Goal: Obtain resource: Download file/media

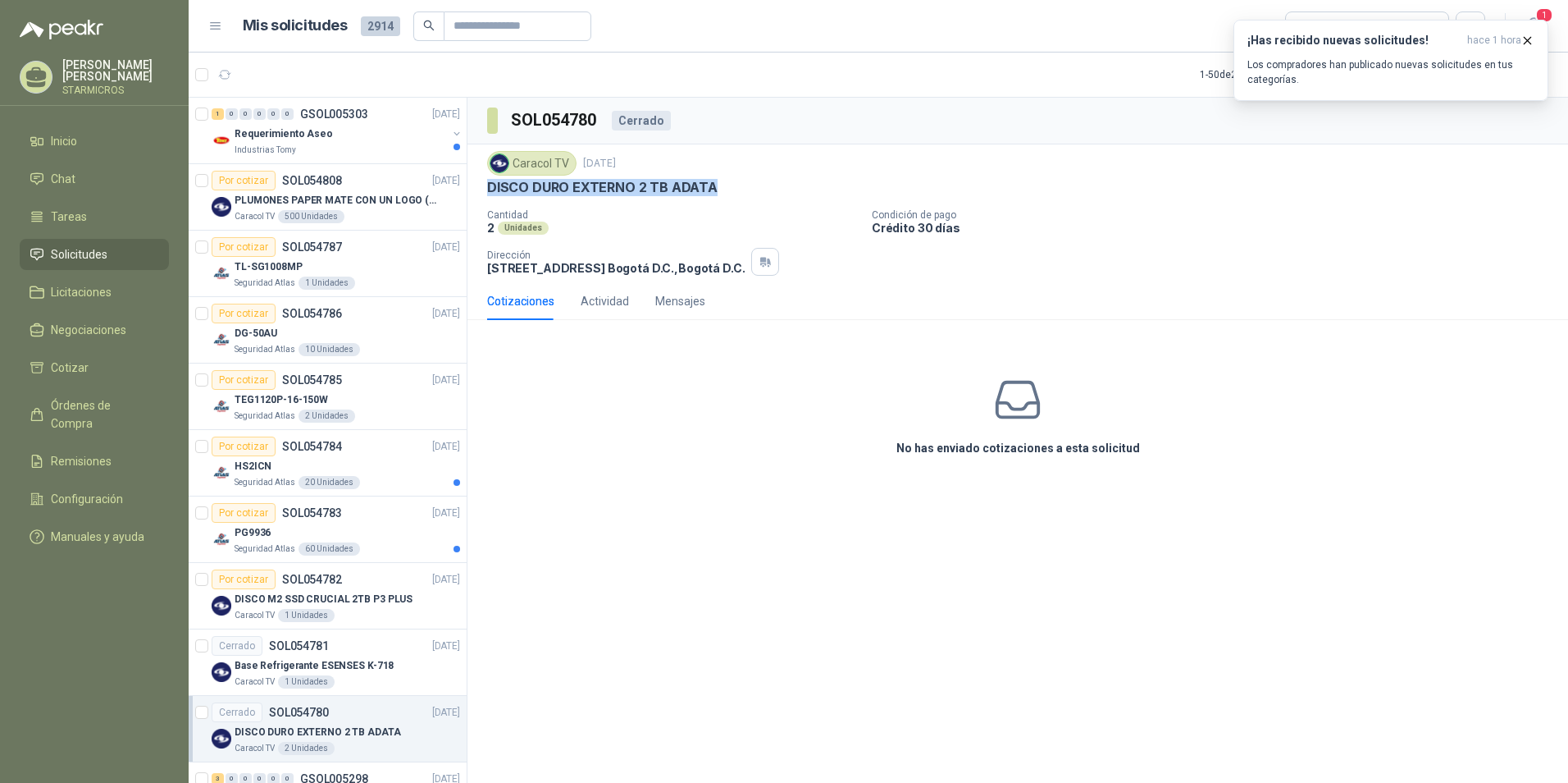
scroll to position [246, 0]
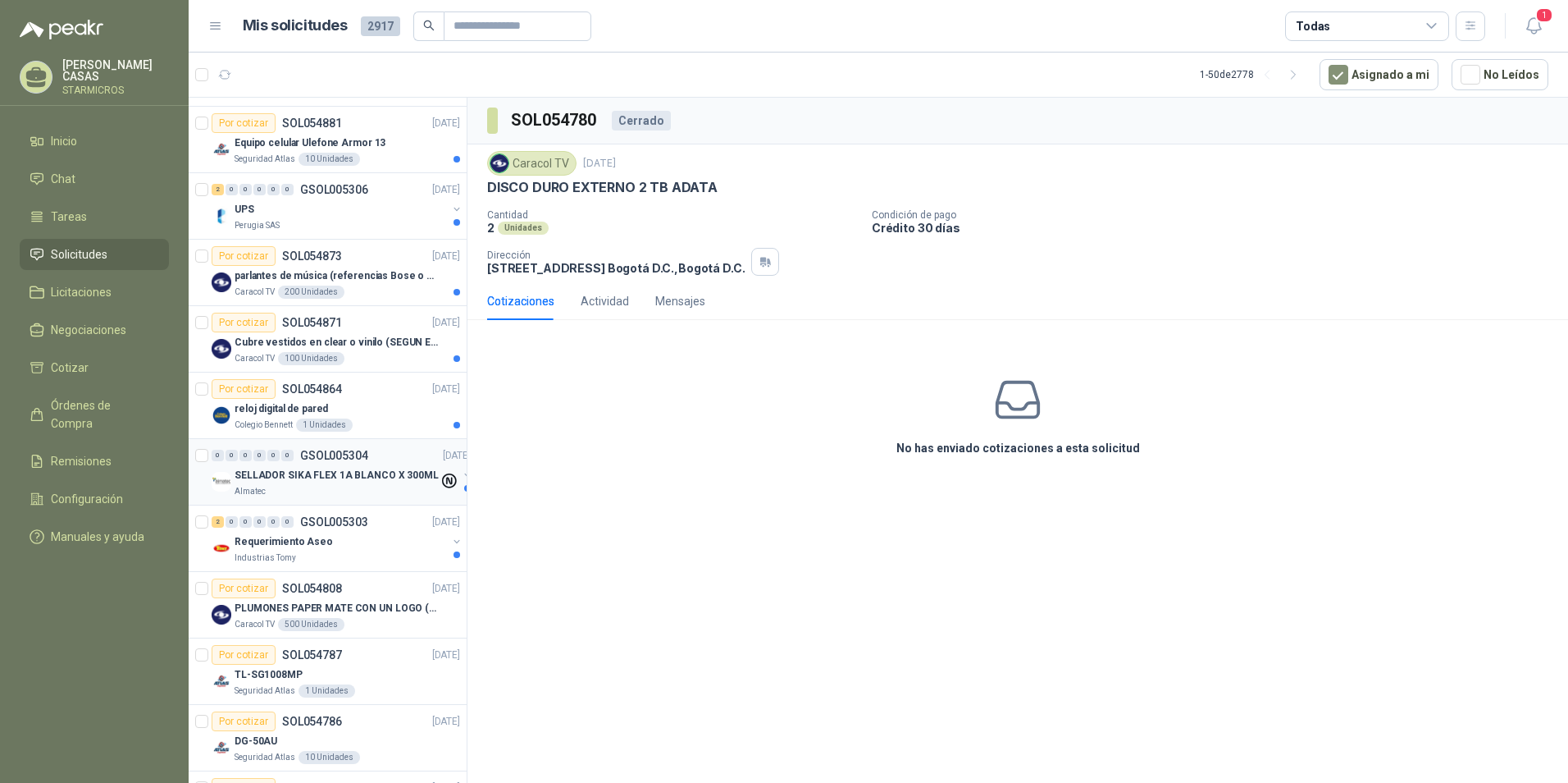
scroll to position [82, 0]
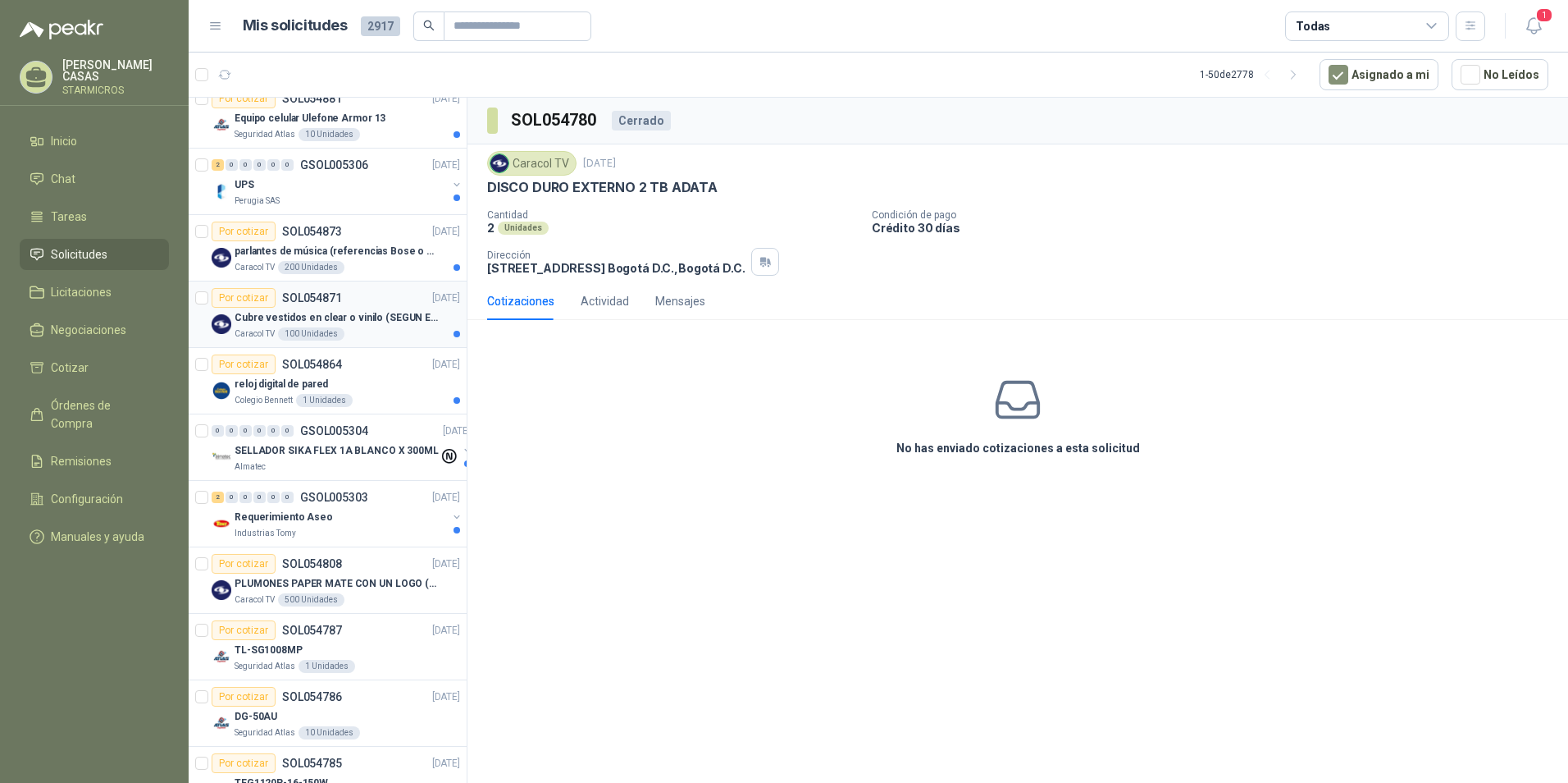
click at [378, 320] on p "Cubre vestidos en clear o vinilo (SEGUN ESPECIFICACIONES DEL ADJUNTO)" at bounding box center [336, 317] width 204 height 16
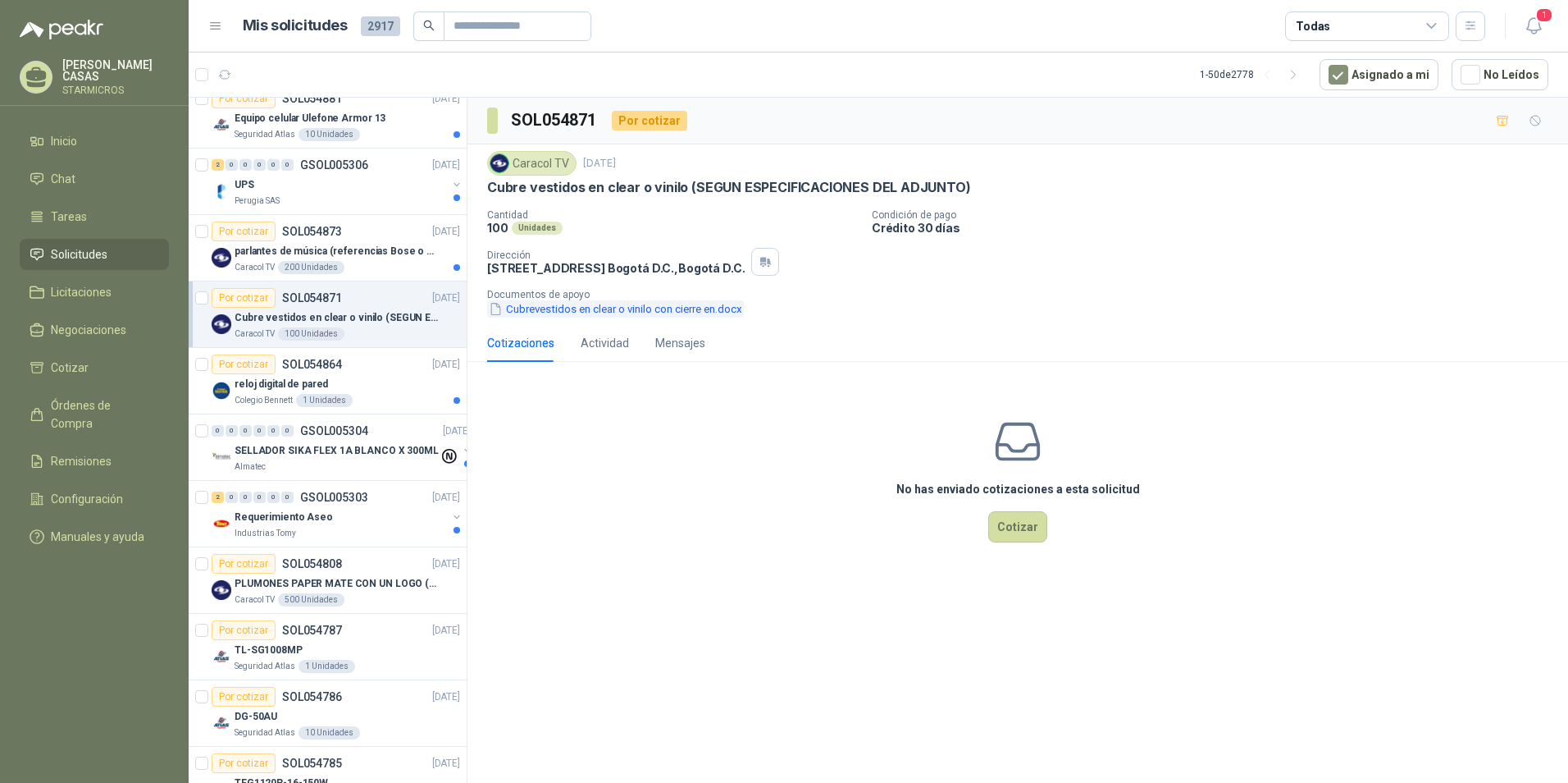
click at [562, 311] on button "Cubrevestidos en clear o vinilo con cierre en.docx" at bounding box center [615, 309] width 257 height 17
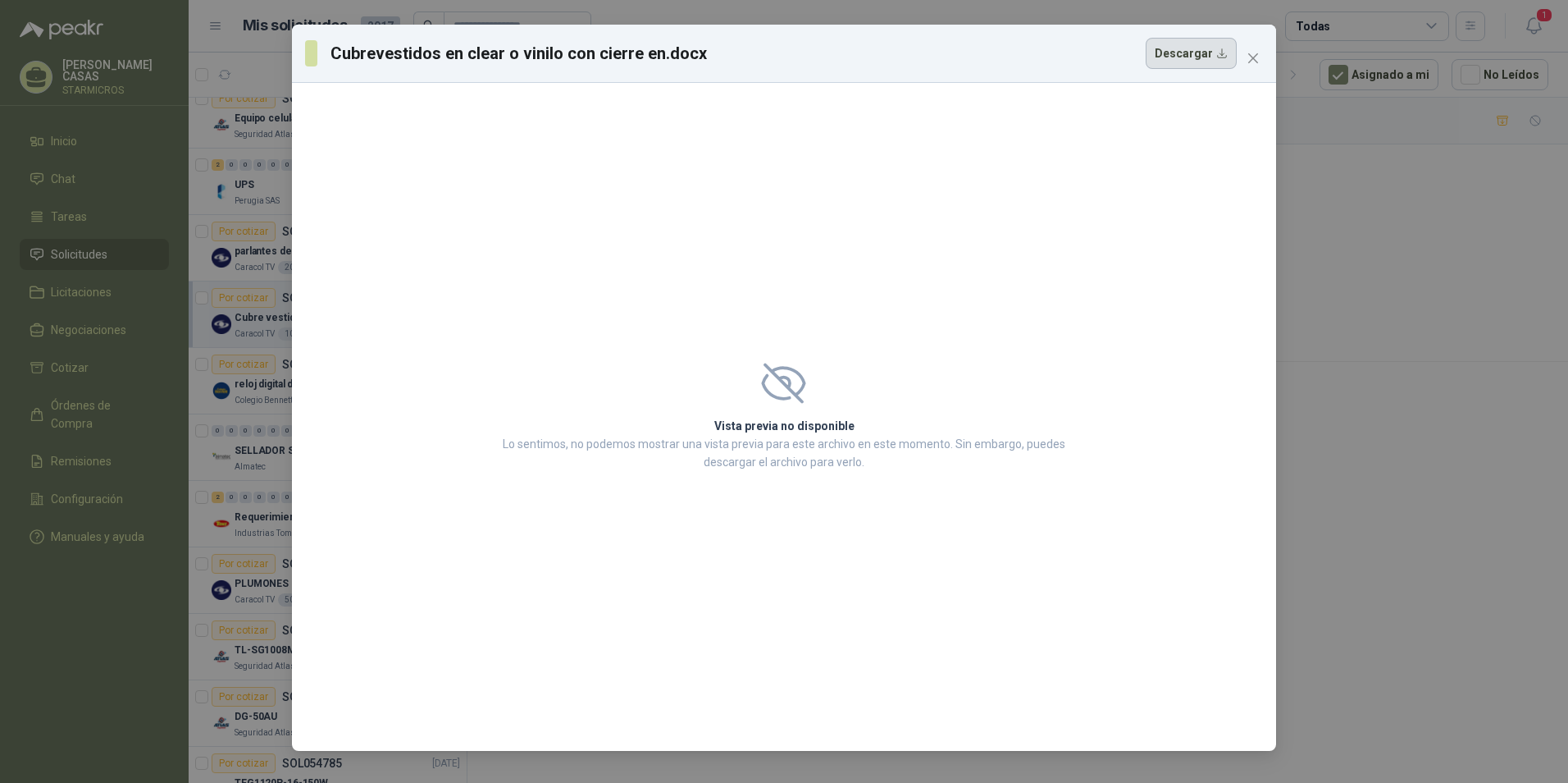
click at [1209, 44] on button "Descargar" at bounding box center [1191, 53] width 91 height 31
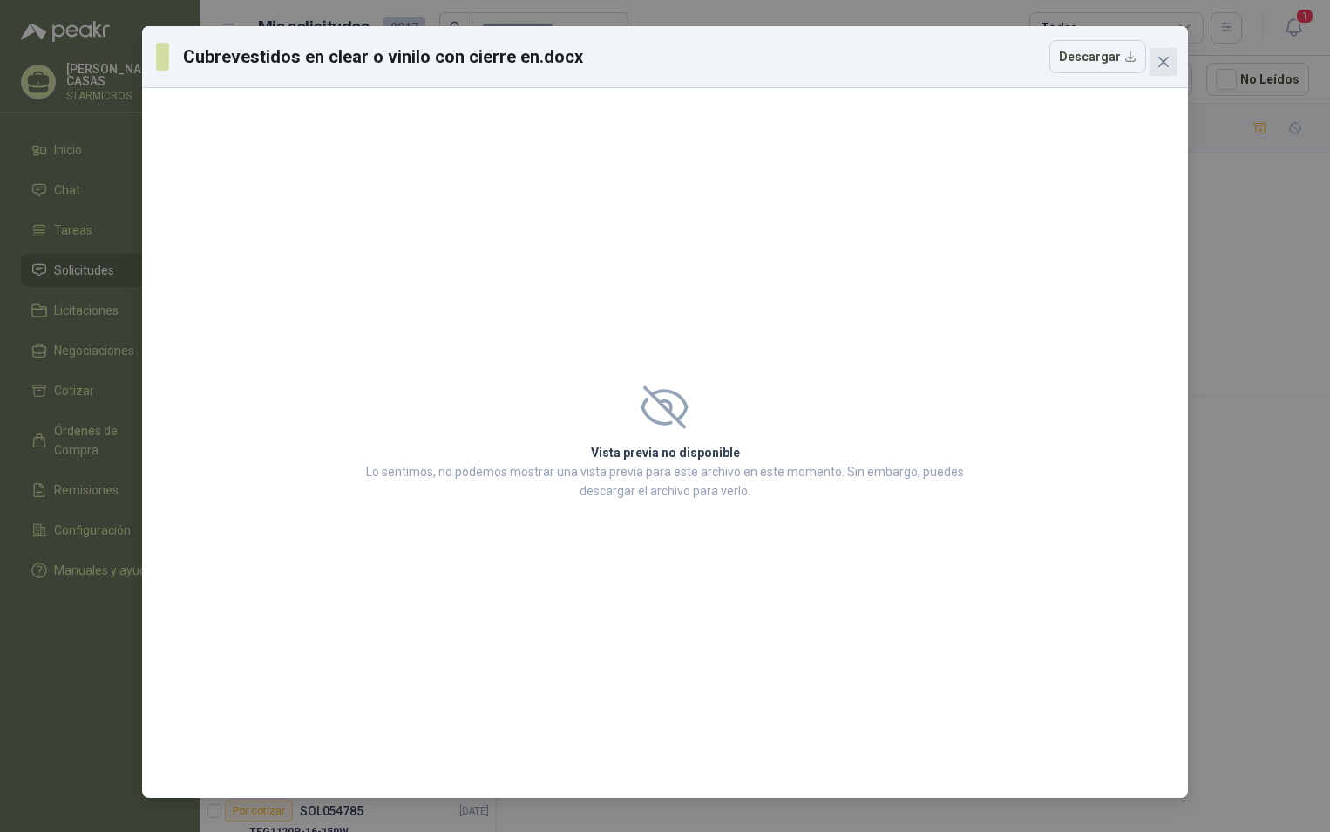
click at [1165, 64] on icon "close" at bounding box center [1163, 62] width 10 height 10
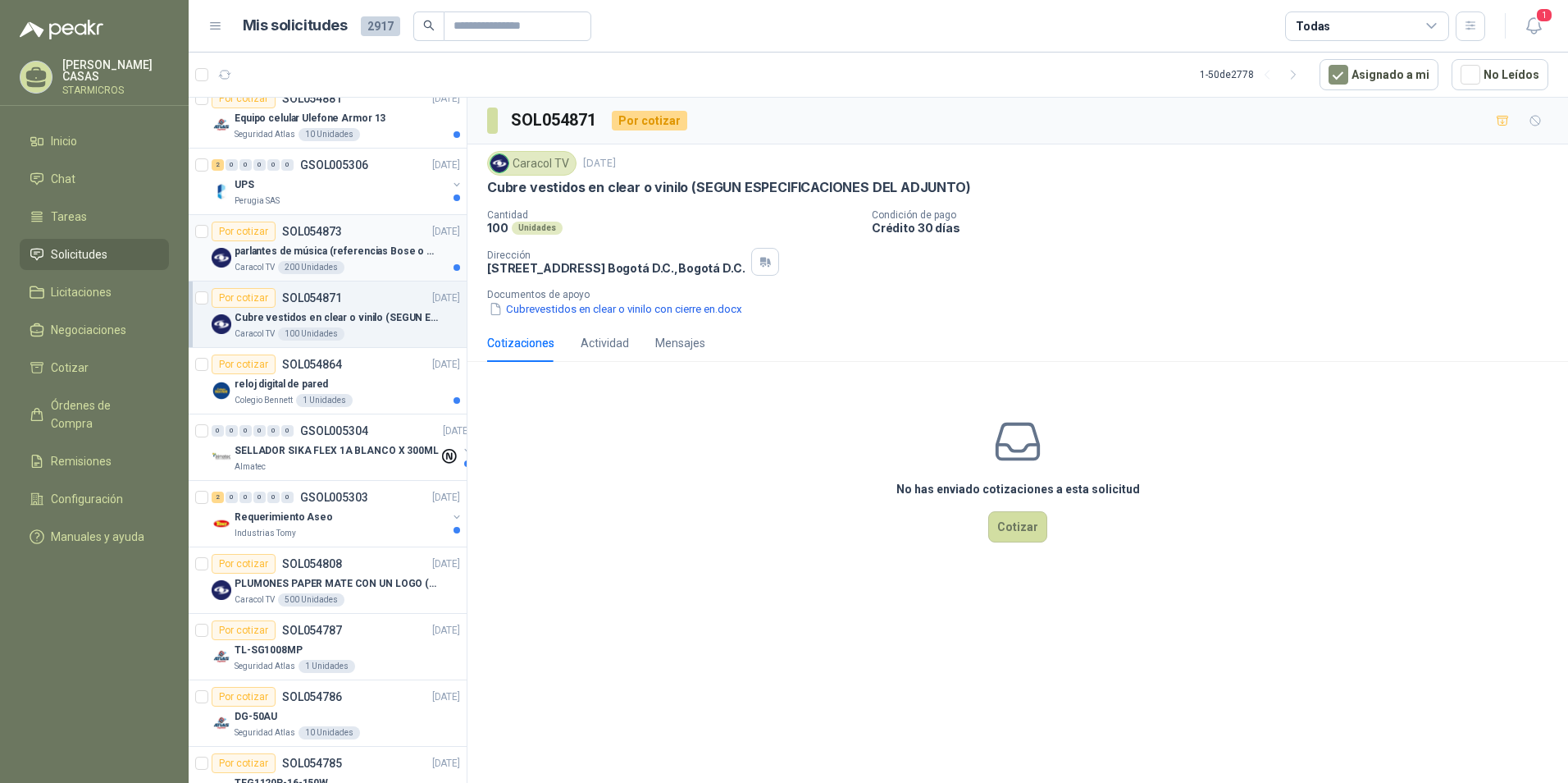
click at [361, 248] on p "parlantes de música (referencias Bose o Alexa) CON MARCACION 1 LOGO (Mas datos …" at bounding box center [336, 251] width 204 height 16
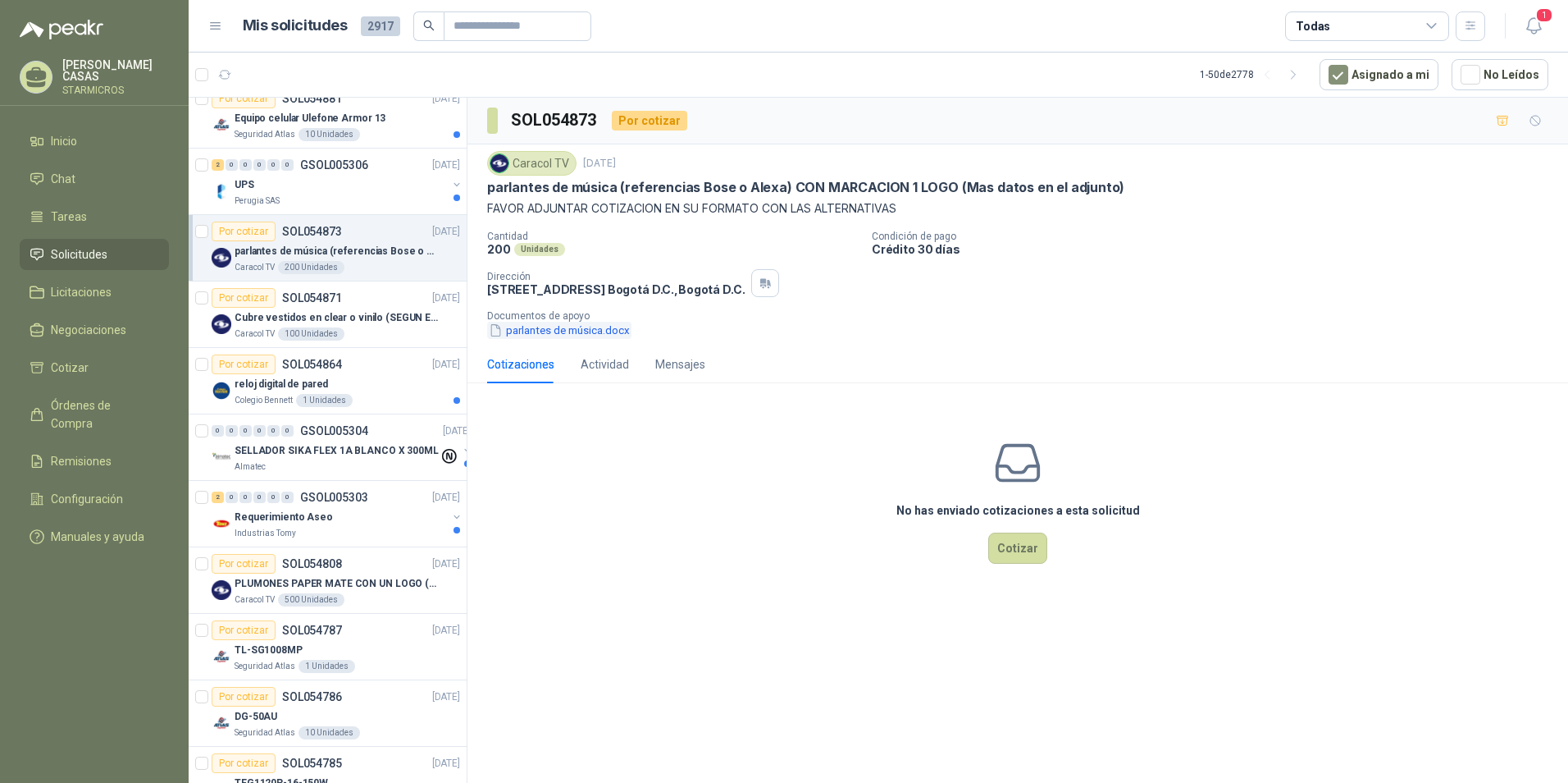
click at [584, 327] on button "parlantes de música.docx" at bounding box center [559, 330] width 144 height 17
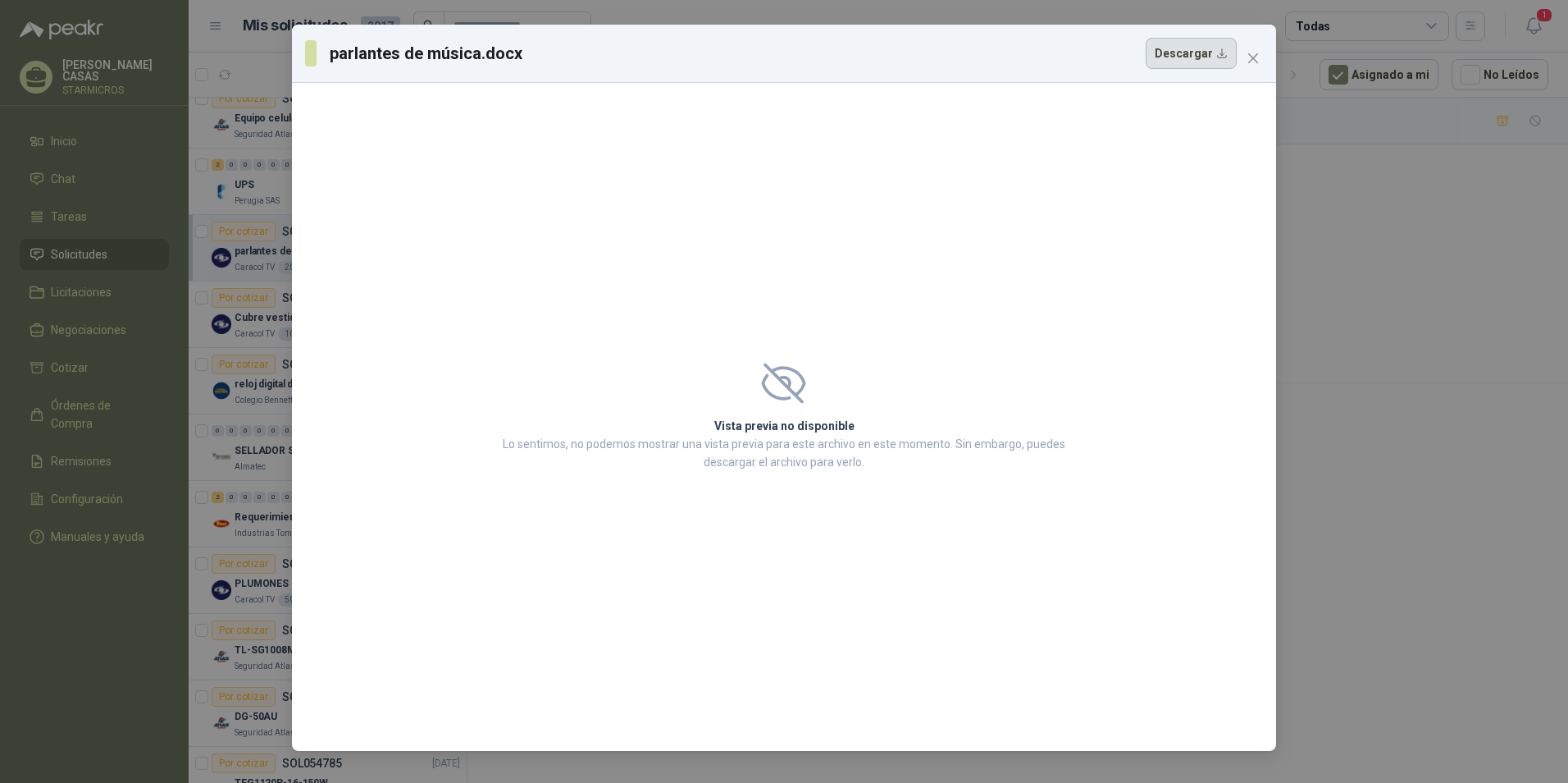
click at [1209, 51] on button "Descargar" at bounding box center [1191, 53] width 91 height 31
click at [1246, 49] on button "Close" at bounding box center [1253, 58] width 26 height 26
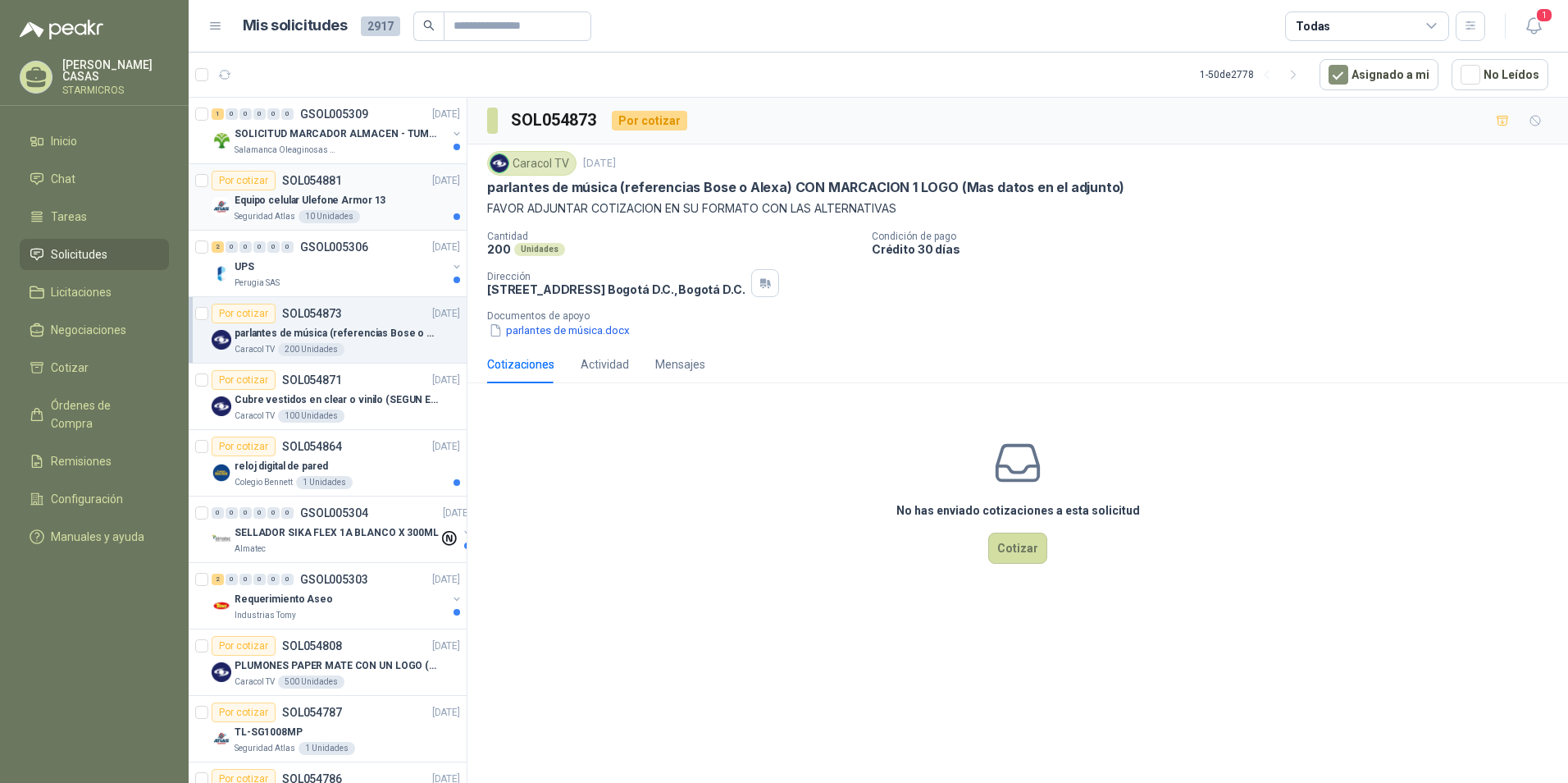
click at [376, 209] on div "Equipo celular Ulefone Armor 13" at bounding box center [347, 200] width 226 height 20
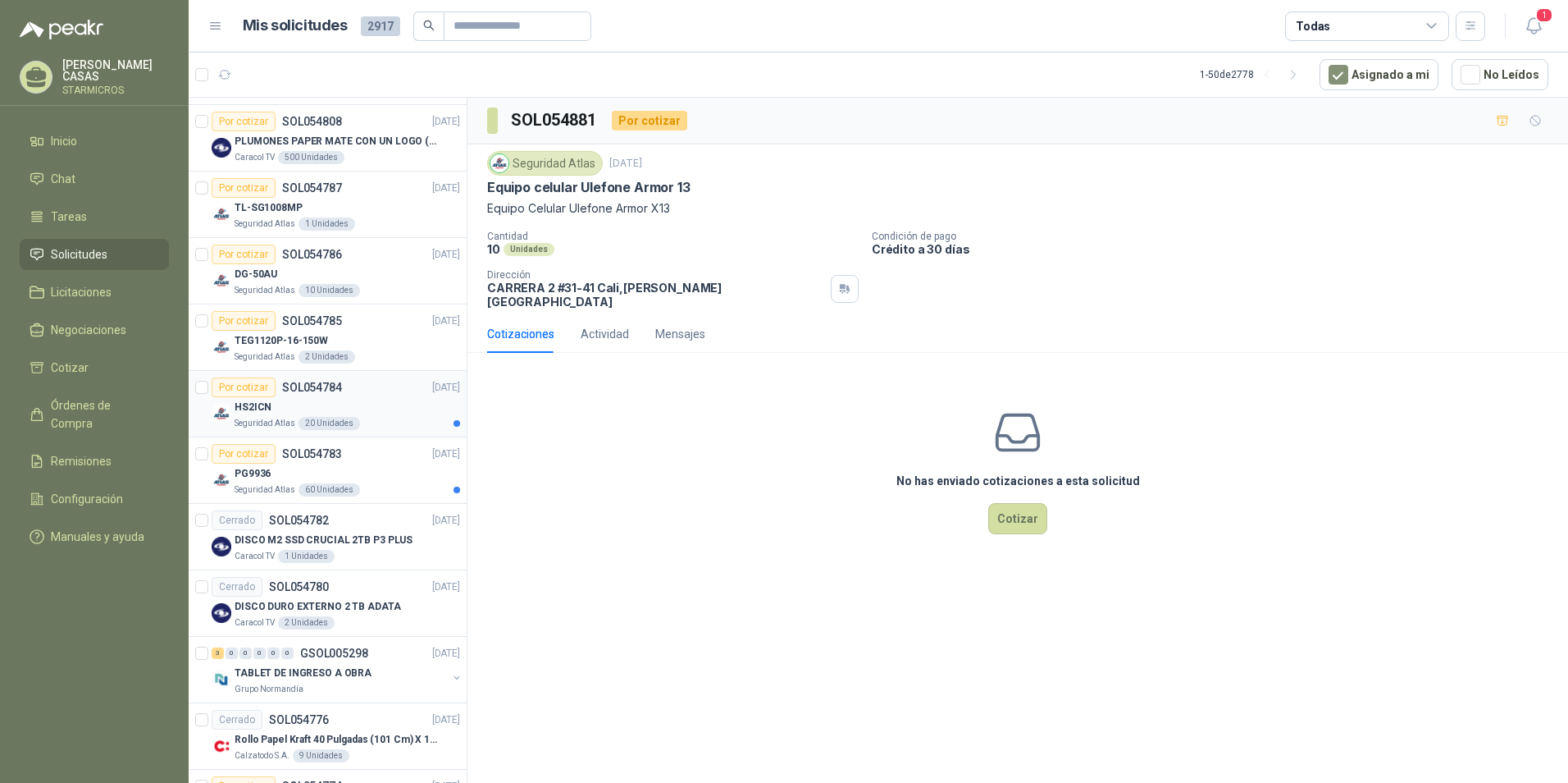
scroll to position [574, 0]
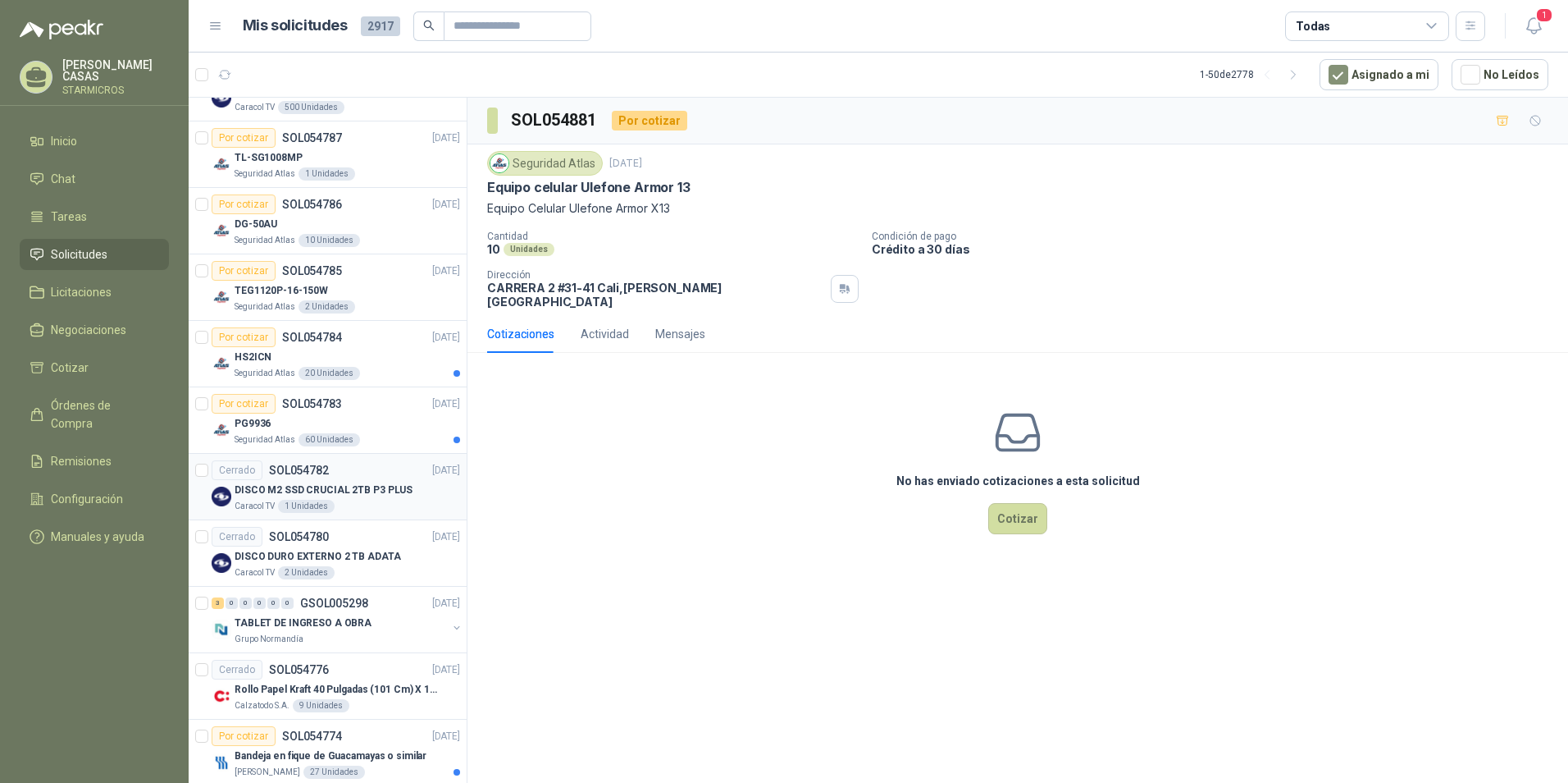
click at [371, 490] on p "DISCO M2 SSD CRUCIAL 2TB P3 PLUS" at bounding box center [323, 490] width 178 height 16
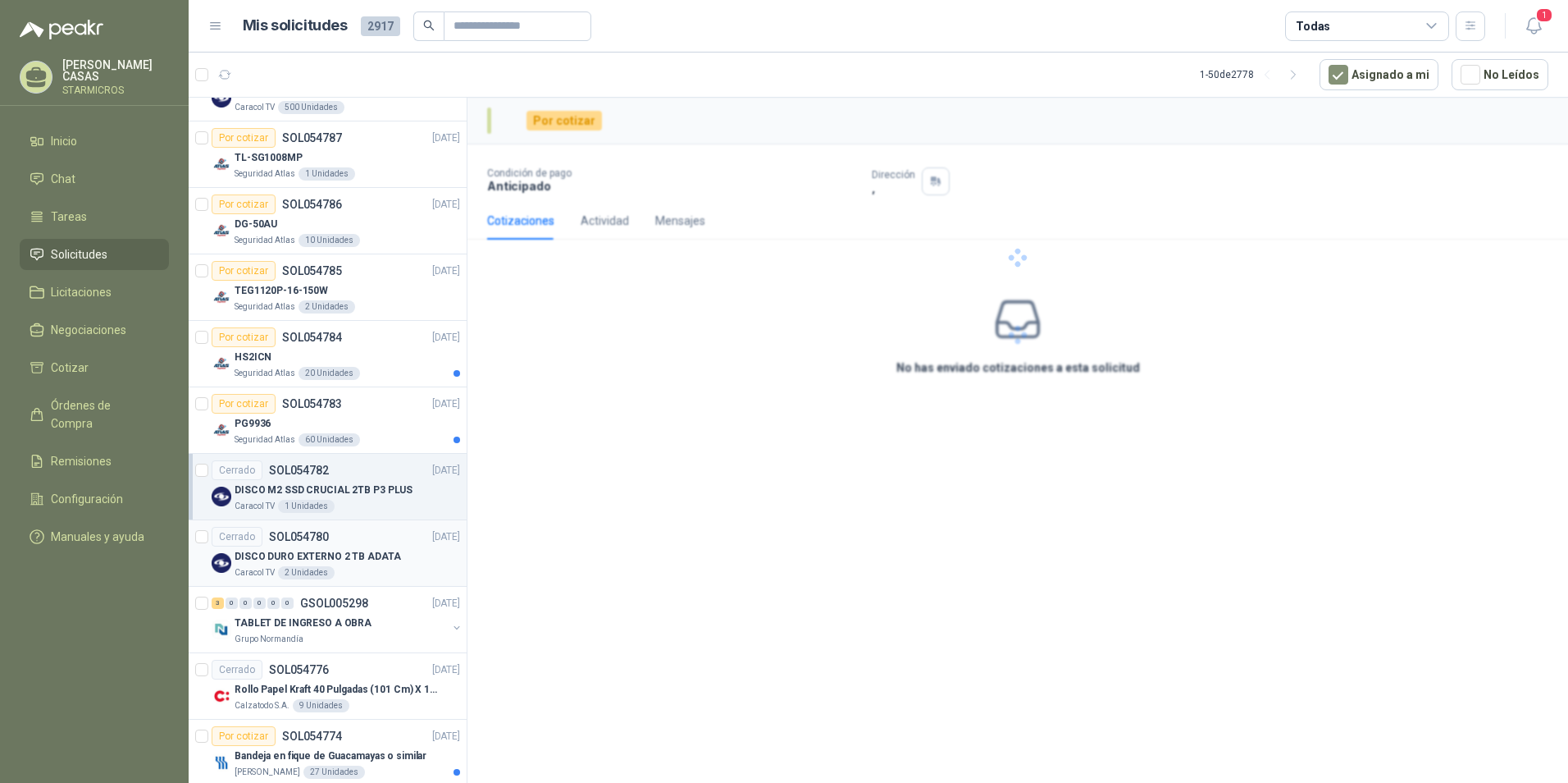
click at [389, 552] on p "DISCO DURO EXTERNO 2 TB ADATA" at bounding box center [317, 556] width 166 height 16
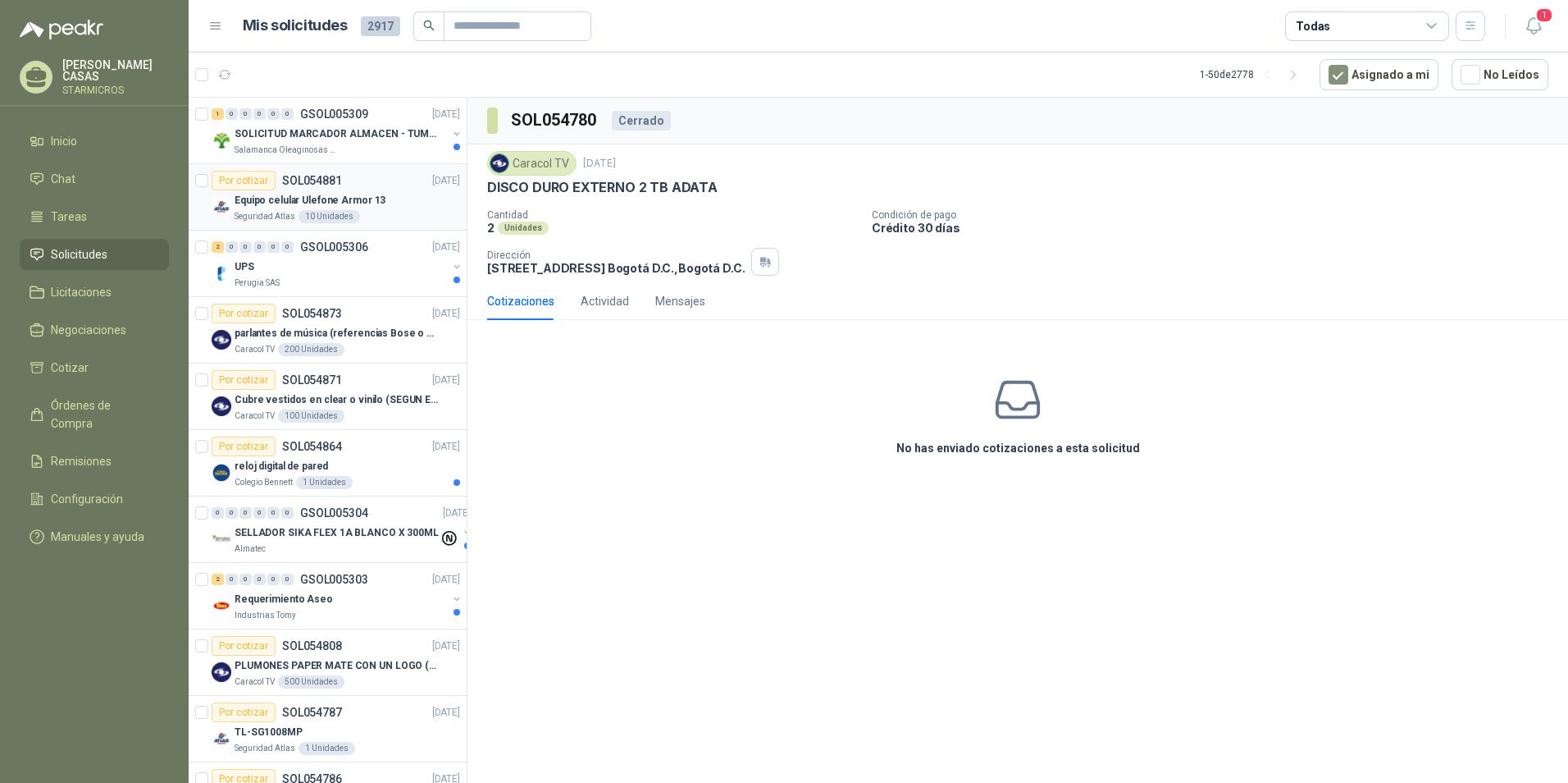
click at [364, 168] on article "Por cotizar SOL054881 04/09/25 Equipo celular Ulefone Armor 13 Seguridad Atlas …" at bounding box center [326, 197] width 277 height 67
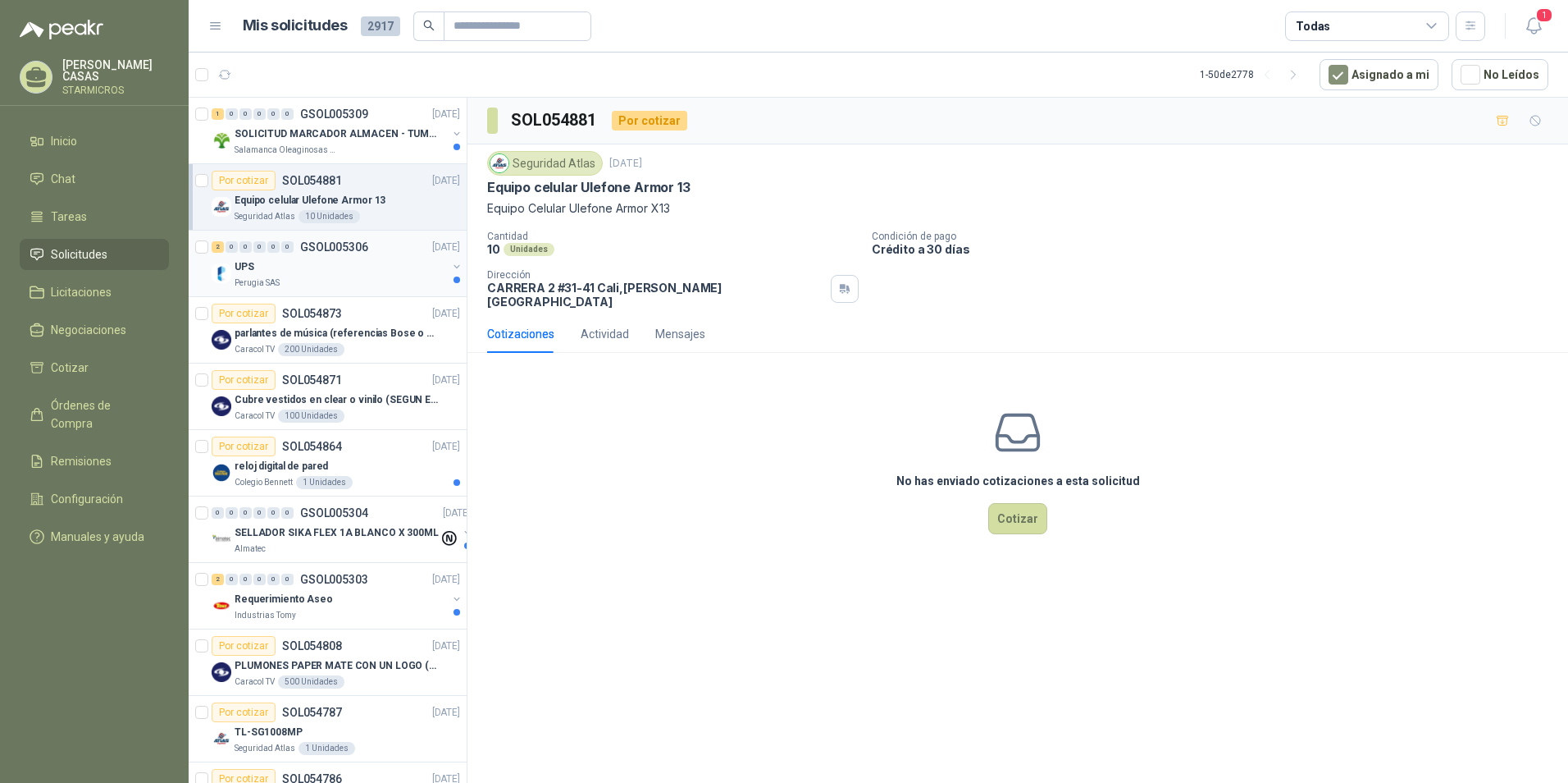
click at [315, 286] on div "Perugia SAS" at bounding box center [341, 283] width 213 height 13
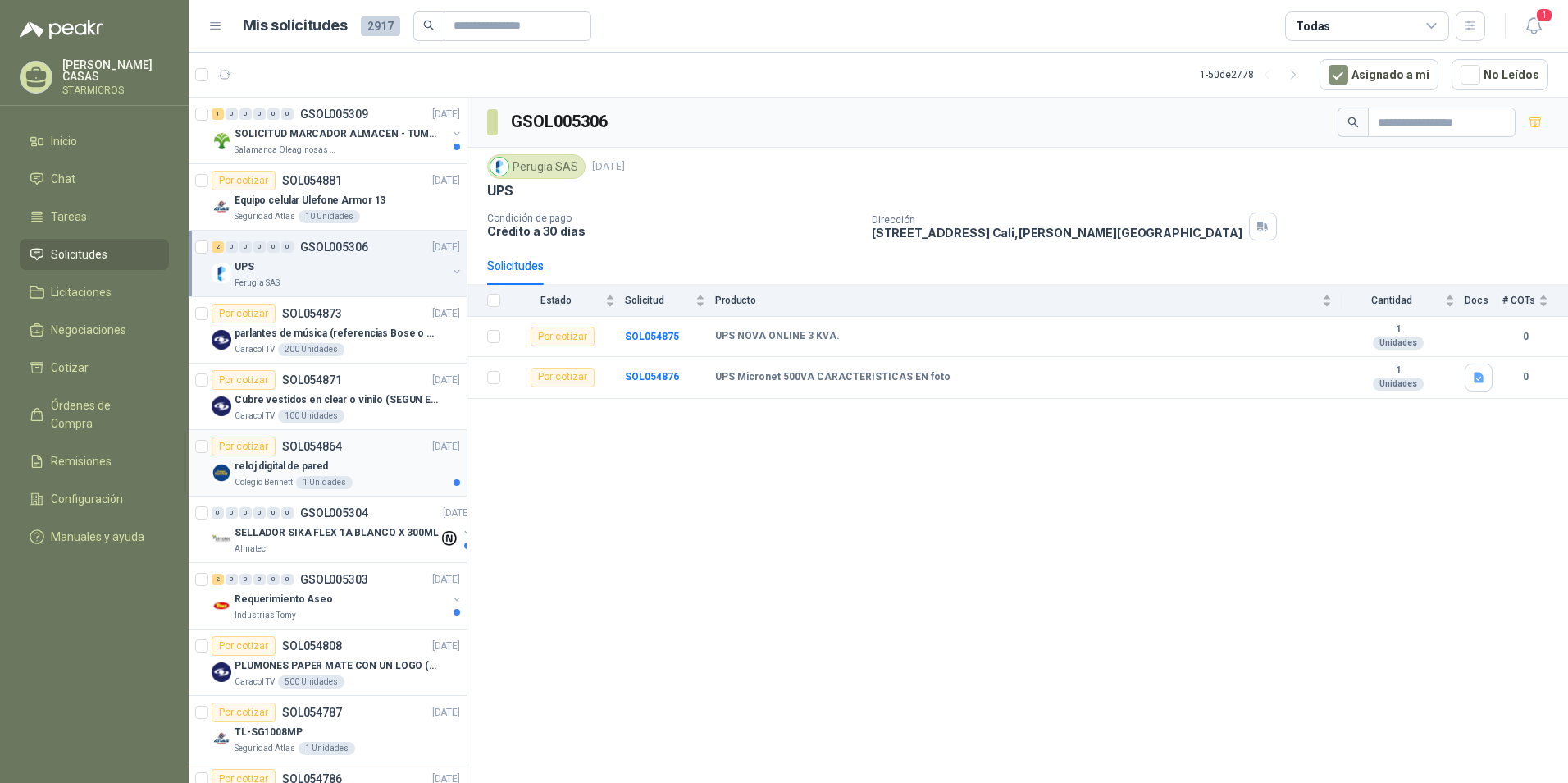
scroll to position [82, 0]
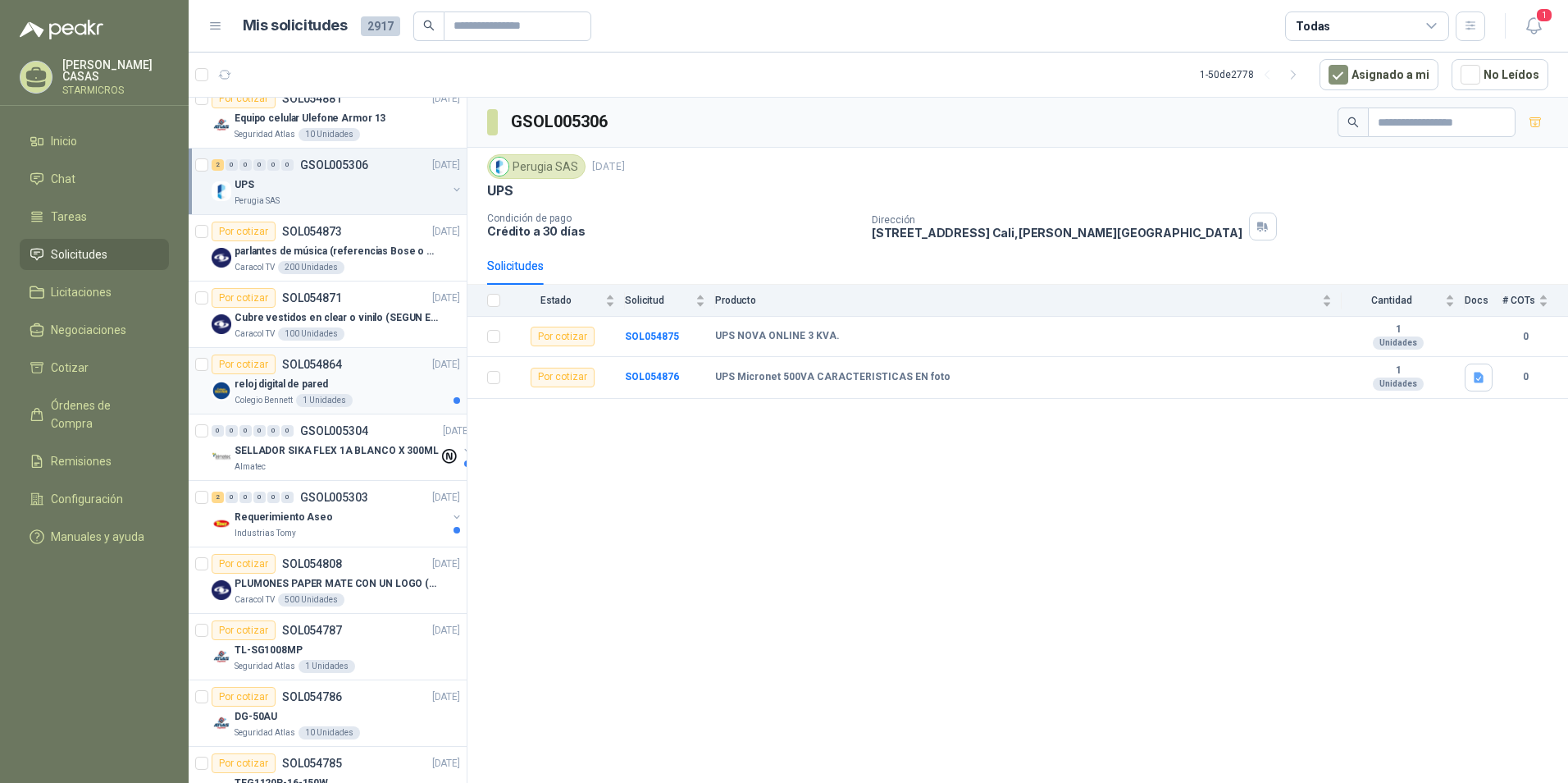
click at [377, 402] on div "Colegio Bennett 1 Unidades" at bounding box center [347, 400] width 226 height 13
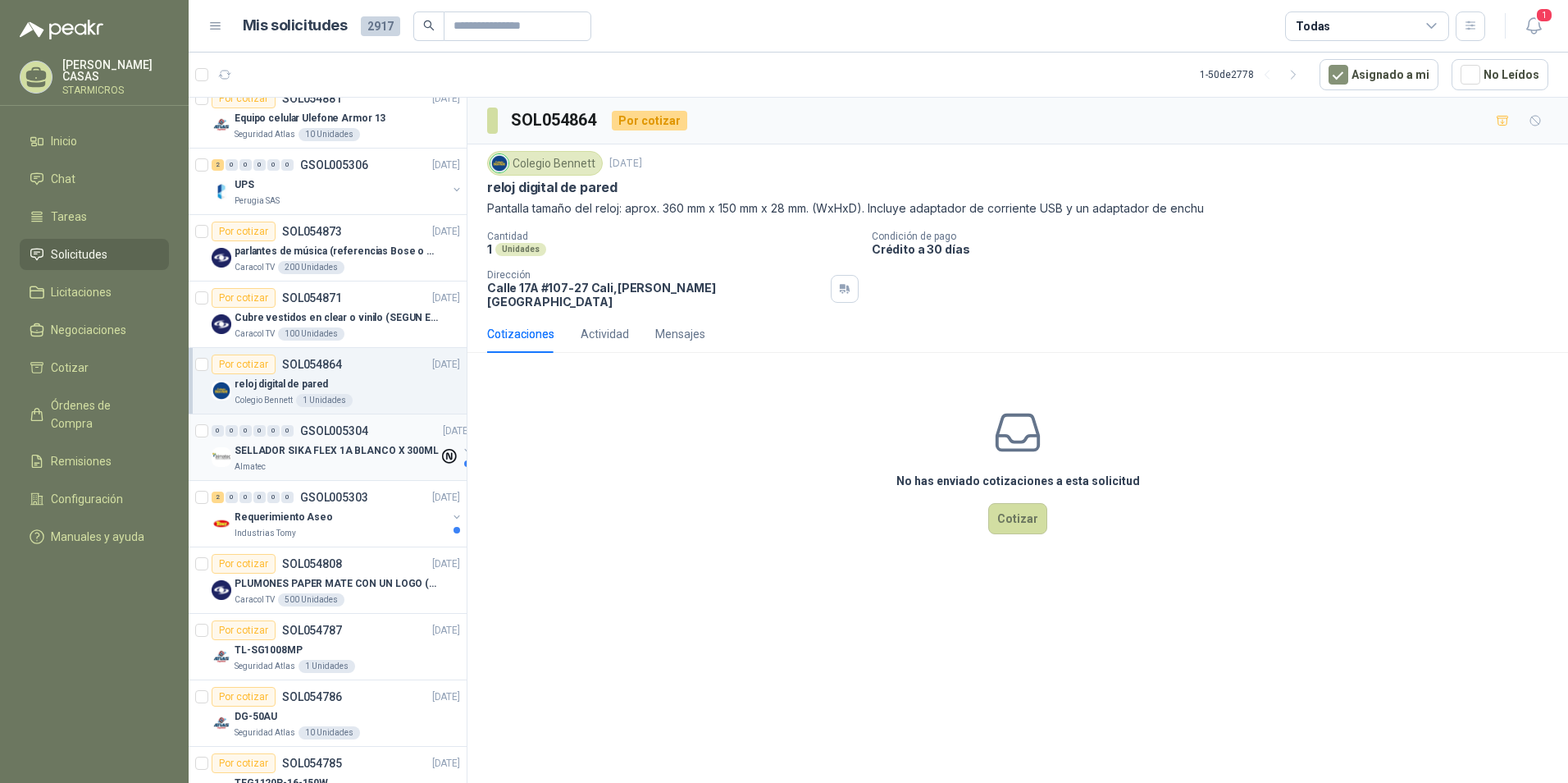
click at [356, 464] on div "Almatec" at bounding box center [336, 467] width 204 height 13
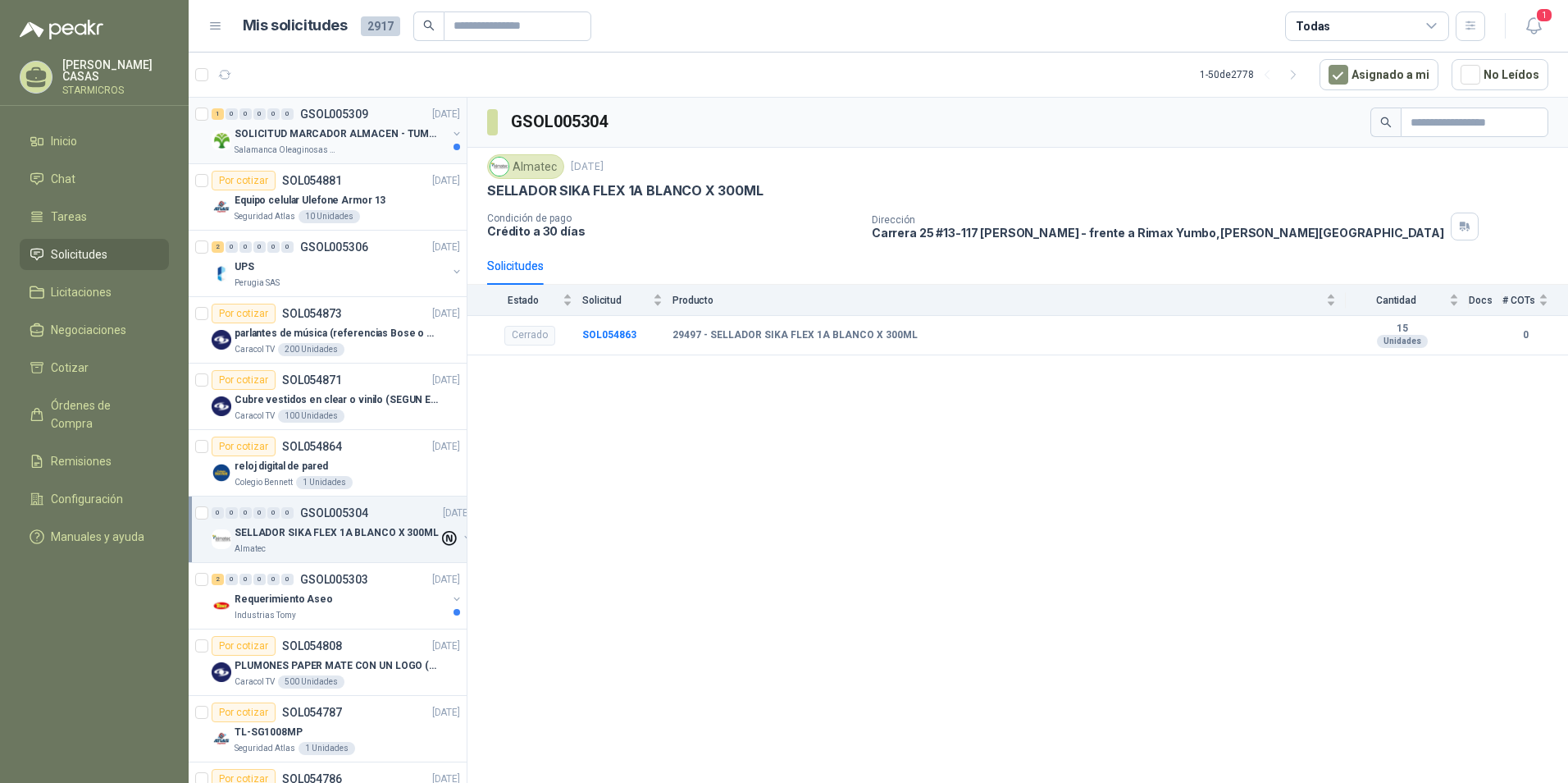
click at [345, 115] on p "GSOL005309" at bounding box center [334, 114] width 68 height 11
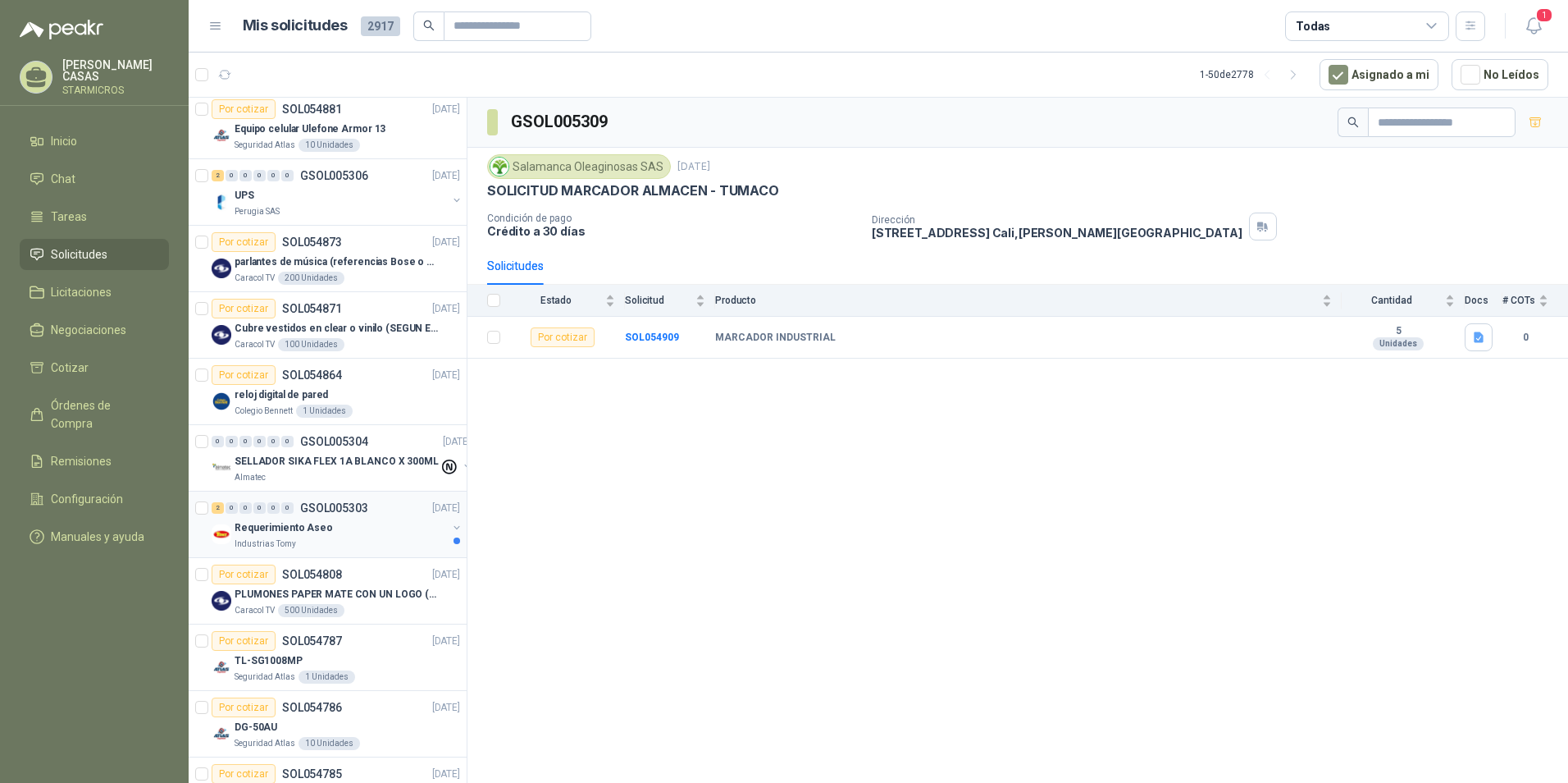
scroll to position [164, 0]
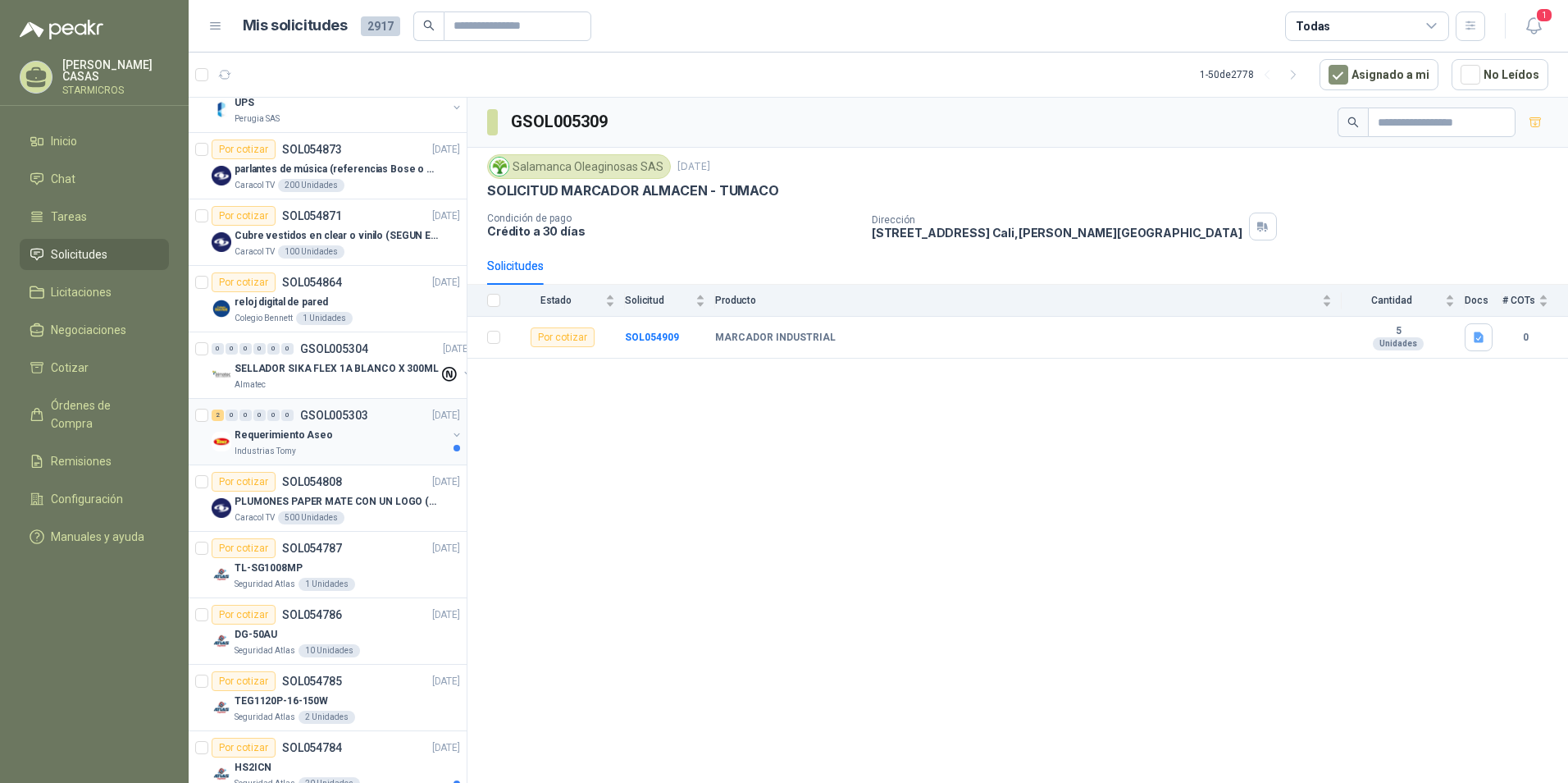
click at [329, 437] on div "Requerimiento Aseo" at bounding box center [341, 434] width 213 height 20
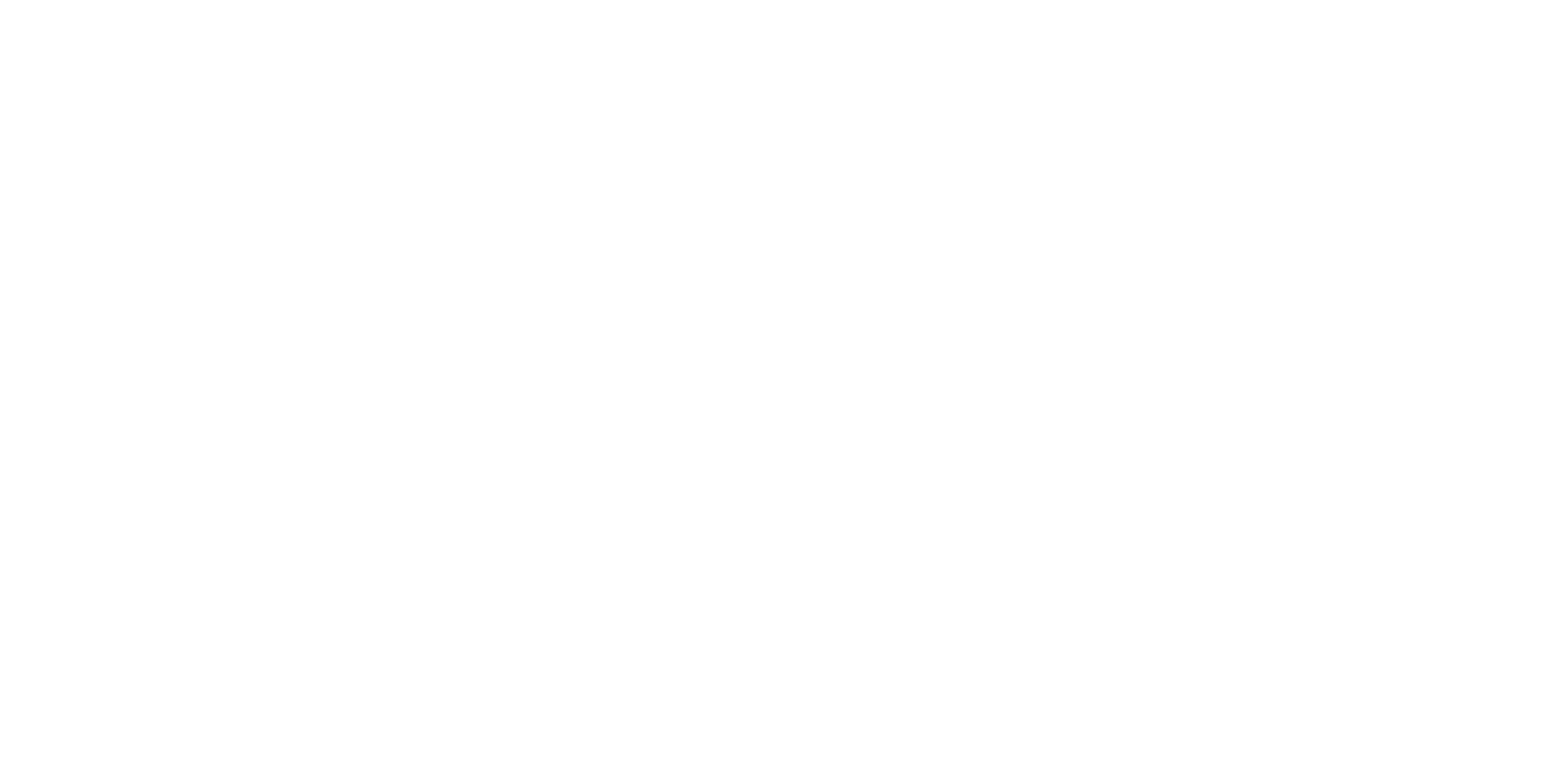
drag, startPoint x: 0, startPoint y: 0, endPoint x: 1530, endPoint y: 35, distance: 1530.4
click at [1530, 0] on html at bounding box center [784, 0] width 1568 height 0
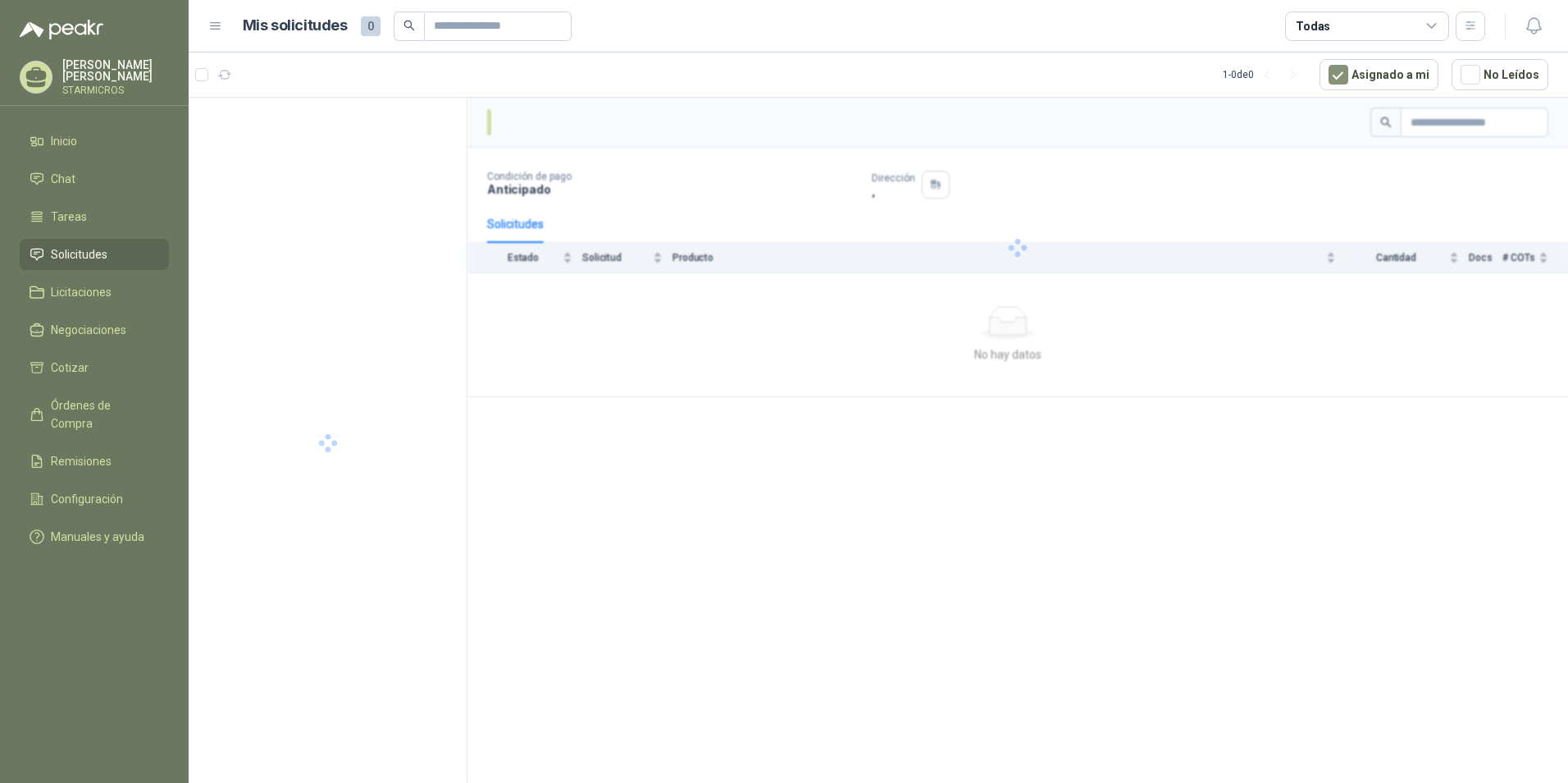
click at [1532, 30] on icon "button" at bounding box center [1532, 25] width 14 height 16
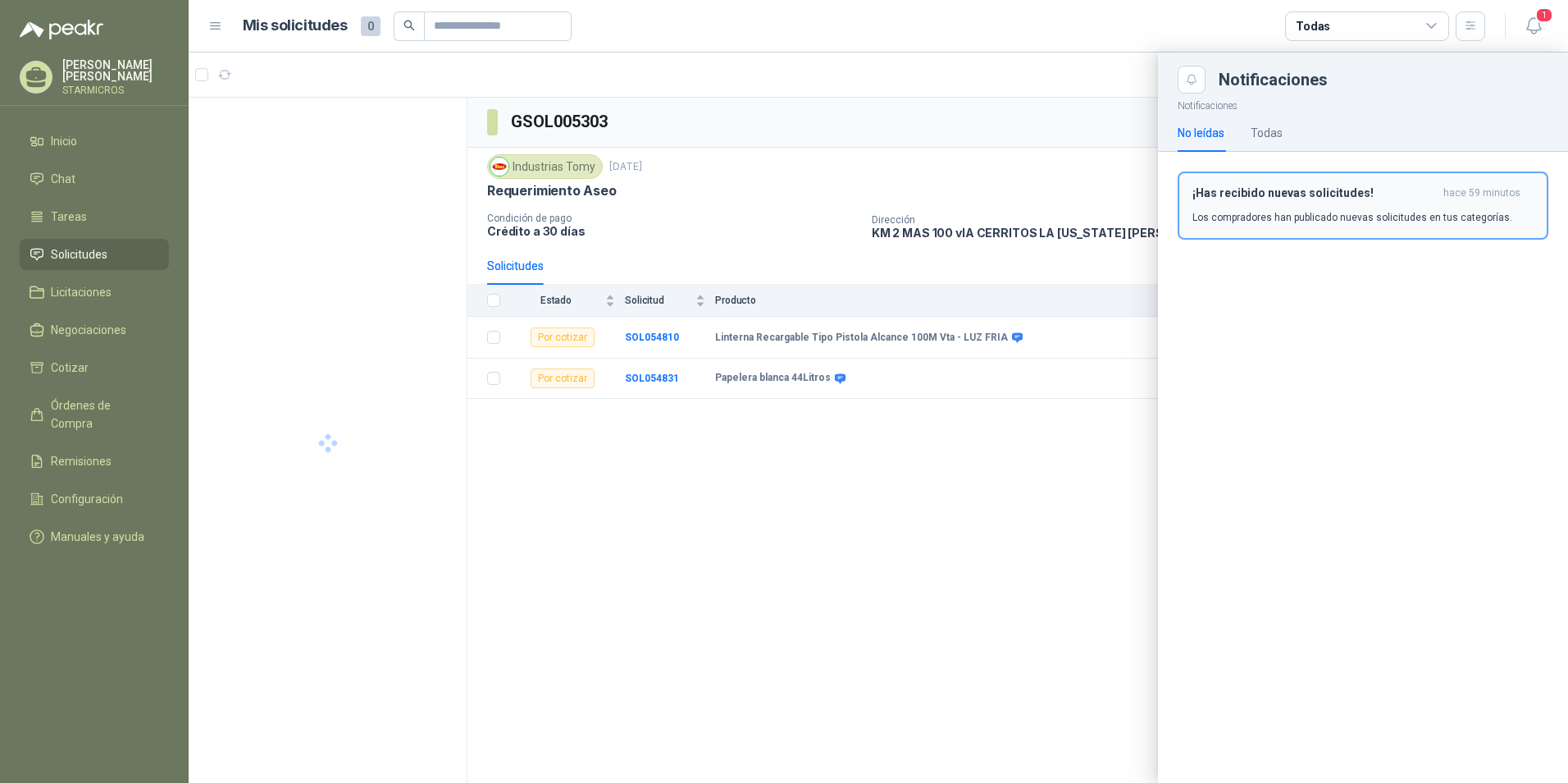
click at [1357, 184] on button "¡Has recibido nuevas solicitudes! hace 59 minutos Los compradores han publicado…" at bounding box center [1363, 205] width 371 height 68
